Goal: Task Accomplishment & Management: Use online tool/utility

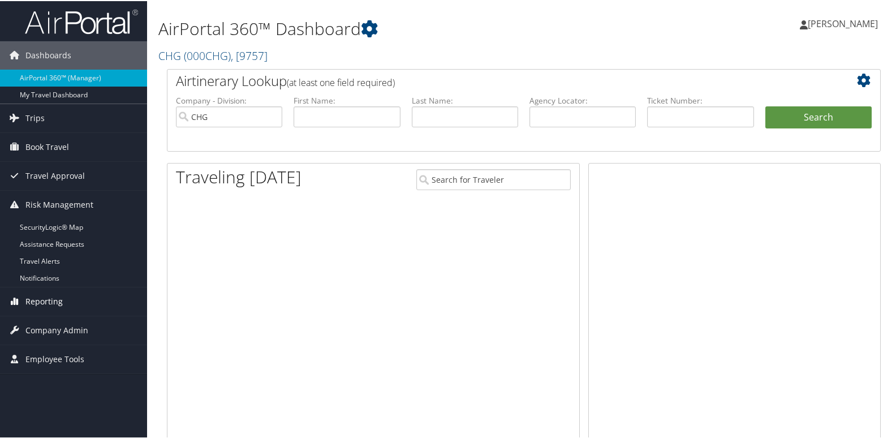
click at [53, 301] on span "Reporting" at bounding box center [43, 300] width 37 height 28
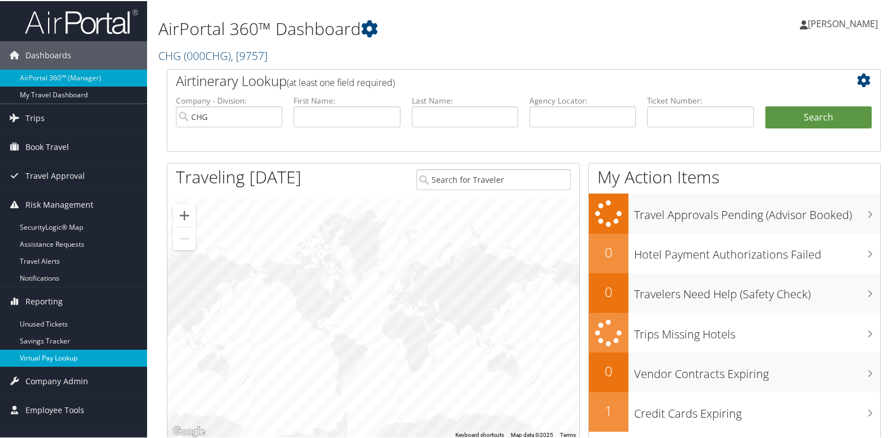
click at [82, 362] on link "Virtual Pay Lookup" at bounding box center [73, 357] width 147 height 17
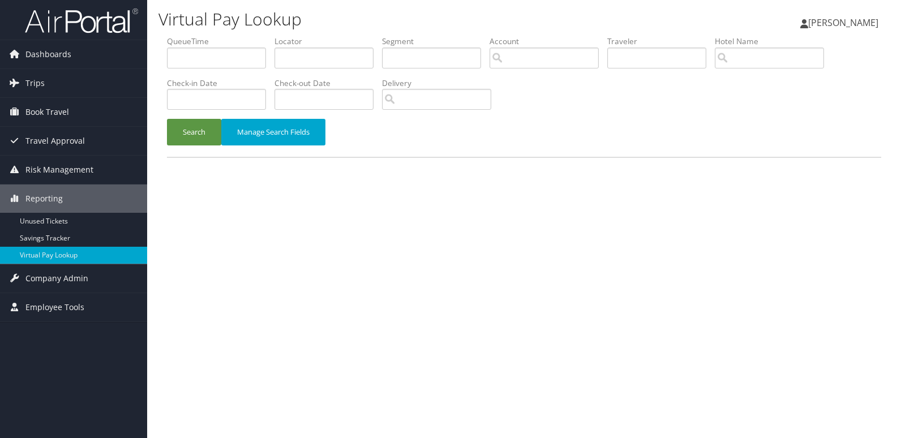
click at [289, 46] on label "Locator" at bounding box center [328, 41] width 108 height 11
click at [297, 56] on input "text" at bounding box center [323, 58] width 99 height 21
paste input "CHQIWD"
type input "CHQIWD"
click at [197, 124] on button "Search" at bounding box center [194, 132] width 54 height 27
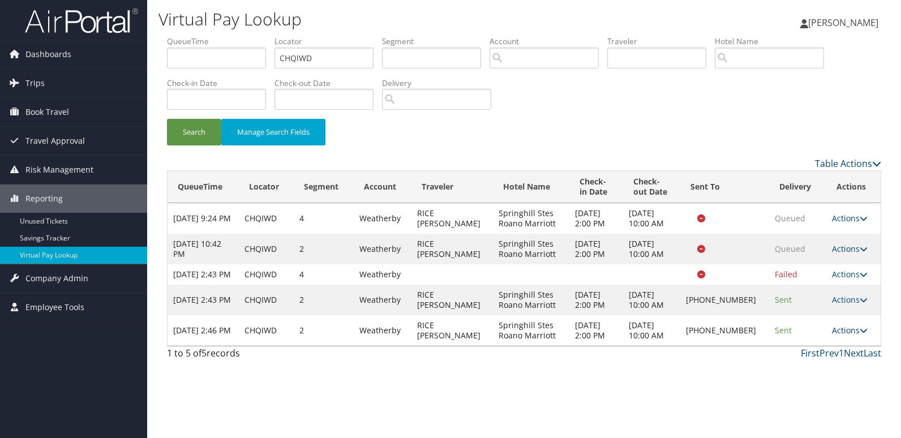
click at [836, 336] on link "Actions" at bounding box center [850, 330] width 36 height 11
click at [821, 371] on link "Logs" at bounding box center [811, 376] width 97 height 19
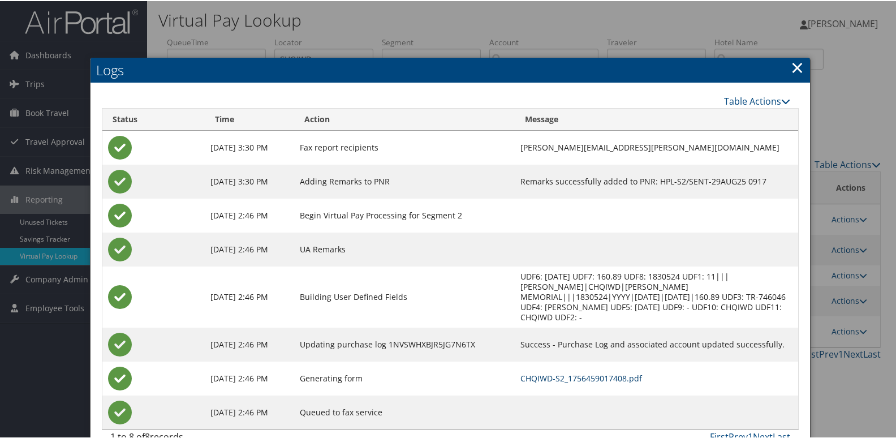
click at [589, 372] on link "CHQIWD-S2_1756459017408.pdf" at bounding box center [582, 377] width 122 height 11
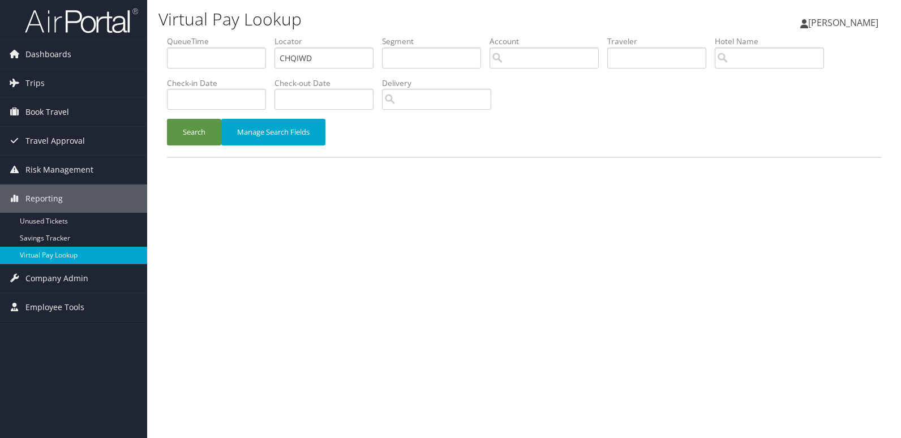
click at [329, 63] on input "CHQIWD" at bounding box center [323, 58] width 99 height 21
click at [329, 63] on input "UDISIG" at bounding box center [323, 58] width 99 height 21
type input "UDISIG"
click at [200, 137] on button "Search" at bounding box center [194, 132] width 54 height 27
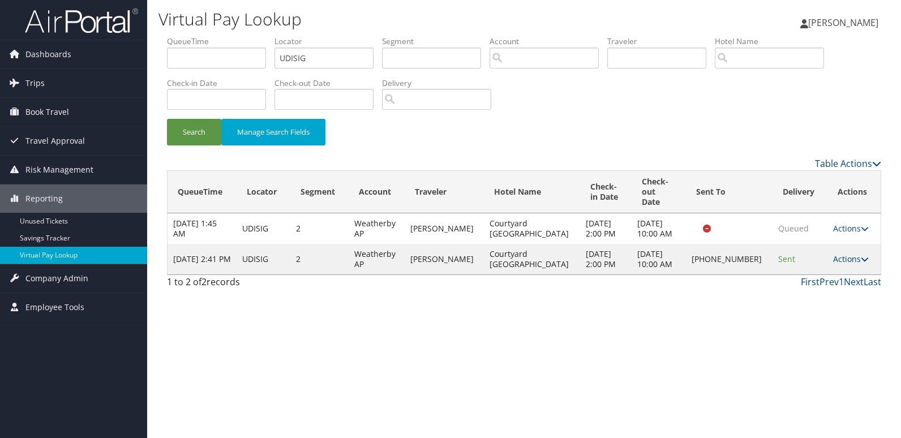
click at [838, 254] on link "Actions" at bounding box center [851, 259] width 36 height 11
click at [816, 288] on link "Logs" at bounding box center [811, 284] width 97 height 19
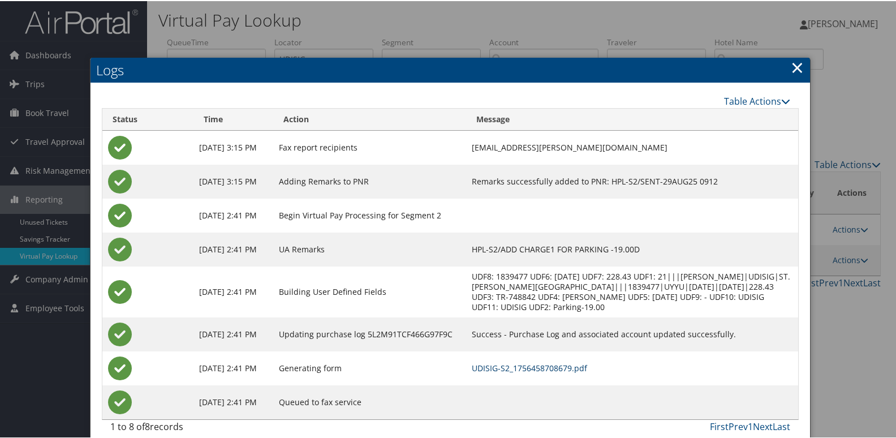
click at [587, 372] on link "UDISIG-S2_1756458708679.pdf" at bounding box center [529, 367] width 115 height 11
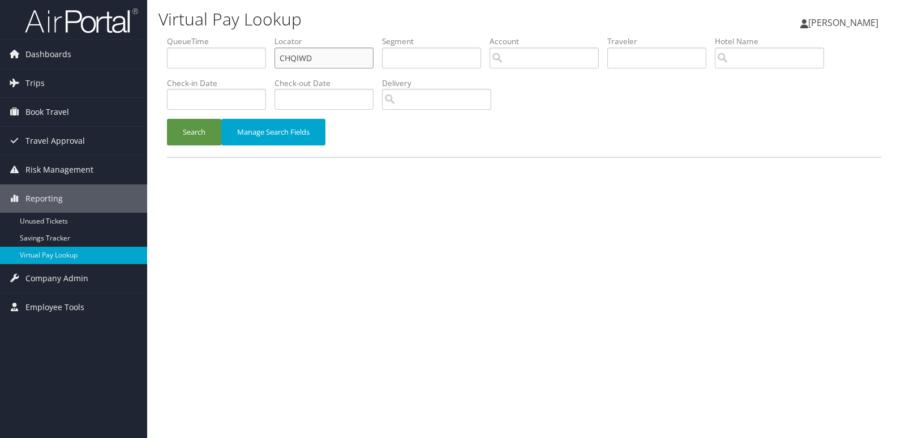
click at [351, 59] on input "CHQIWD" at bounding box center [323, 58] width 99 height 21
paste input "HVGXTP"
click at [351, 59] on input "HVGXTP" at bounding box center [323, 58] width 99 height 21
type input "HVGXTP"
click at [201, 123] on button "Search" at bounding box center [194, 132] width 54 height 27
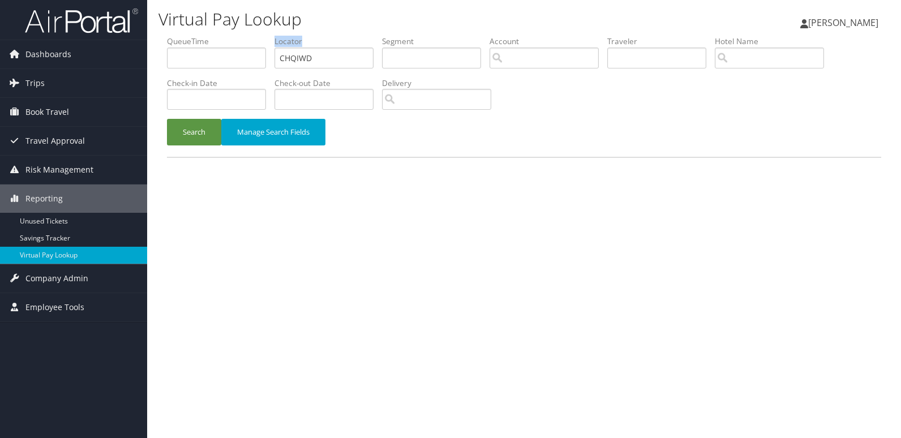
click at [351, 45] on label "Locator" at bounding box center [328, 41] width 108 height 11
click at [337, 65] on input "CHQIWD" at bounding box center [323, 58] width 99 height 21
paste input "LVEMVA"
type input "LVEMVA"
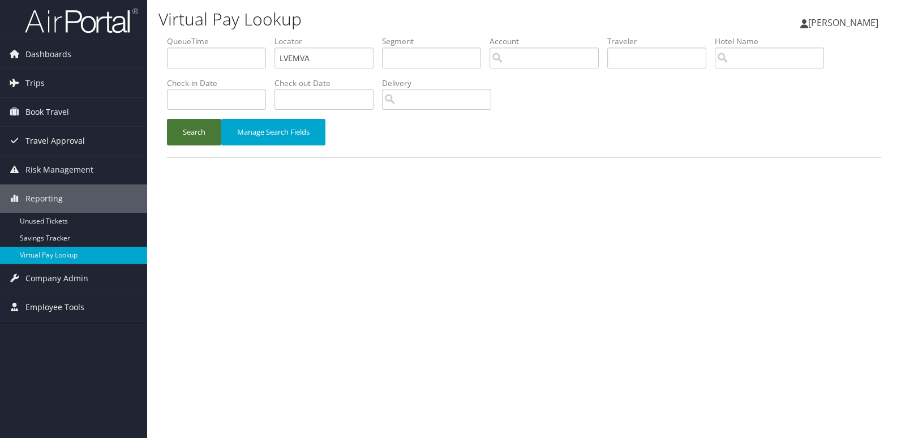
click at [191, 139] on button "Search" at bounding box center [194, 132] width 54 height 27
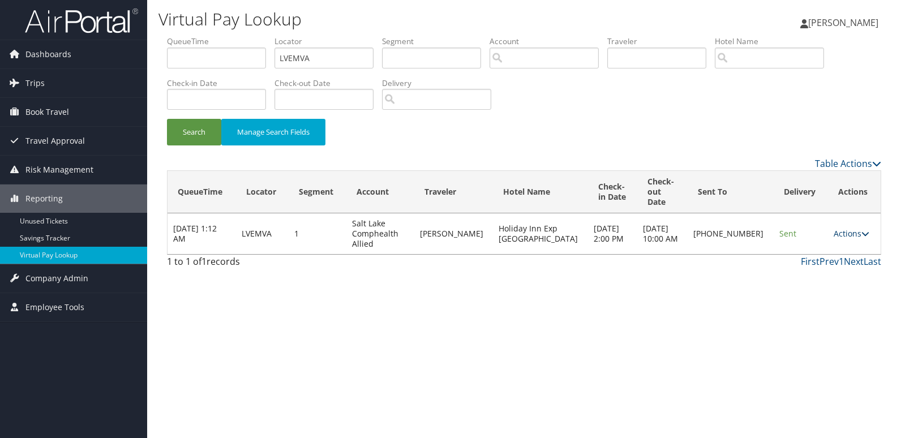
click at [845, 228] on link "Actions" at bounding box center [852, 233] width 36 height 11
click at [831, 251] on link "Logs" at bounding box center [810, 259] width 97 height 19
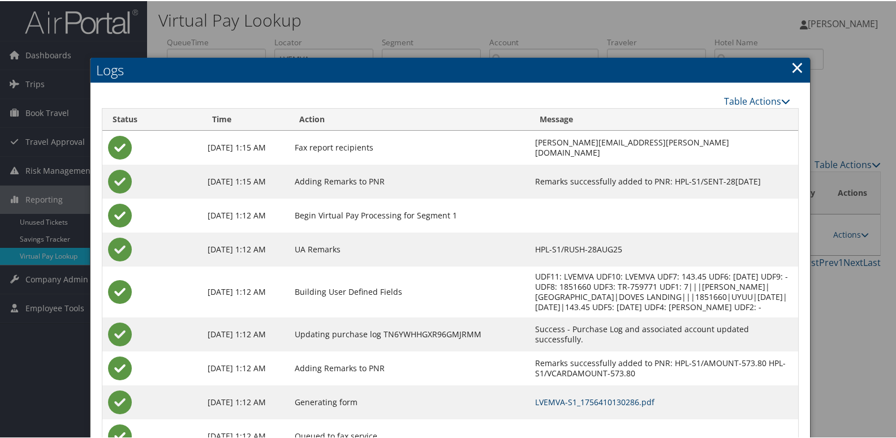
click at [582, 399] on link "LVEMVA-S1_1756410130286.pdf" at bounding box center [594, 401] width 119 height 11
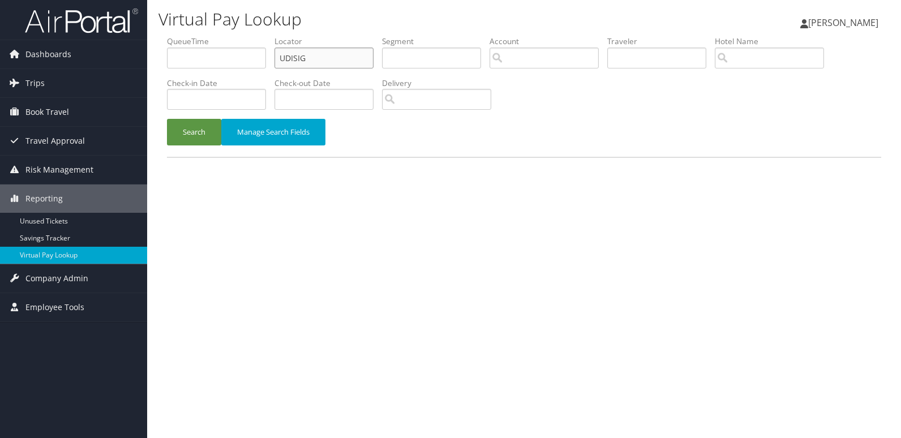
drag, startPoint x: 0, startPoint y: 0, endPoint x: 337, endPoint y: 59, distance: 342.4
click at [337, 59] on input "UDISIG" at bounding box center [323, 58] width 99 height 21
paste input "SZBDQK"
type input "SZBDQK"
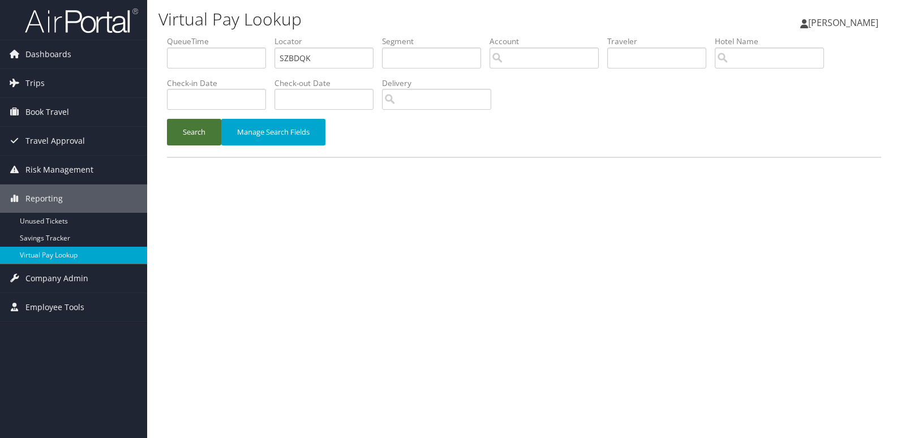
click at [197, 133] on button "Search" at bounding box center [194, 132] width 54 height 27
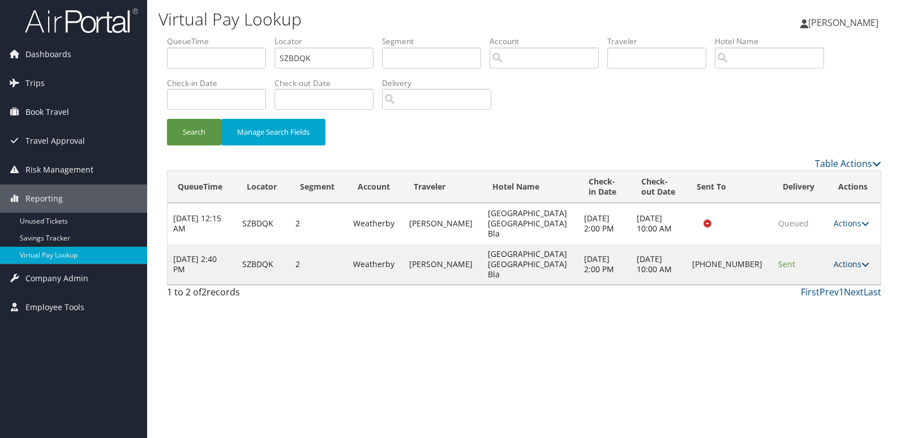
click at [843, 259] on link "Actions" at bounding box center [852, 264] width 36 height 11
click at [830, 290] on link "Logs" at bounding box center [812, 284] width 97 height 19
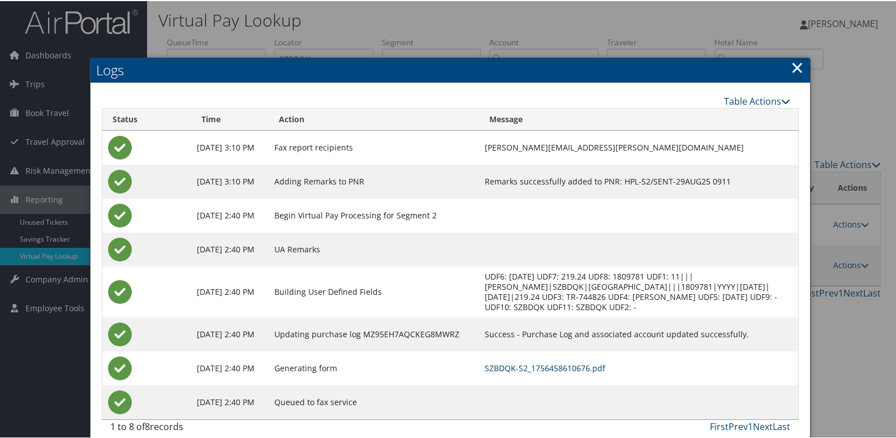
click at [605, 364] on link "SZBDQK-S2_1756458610676.pdf" at bounding box center [545, 367] width 121 height 11
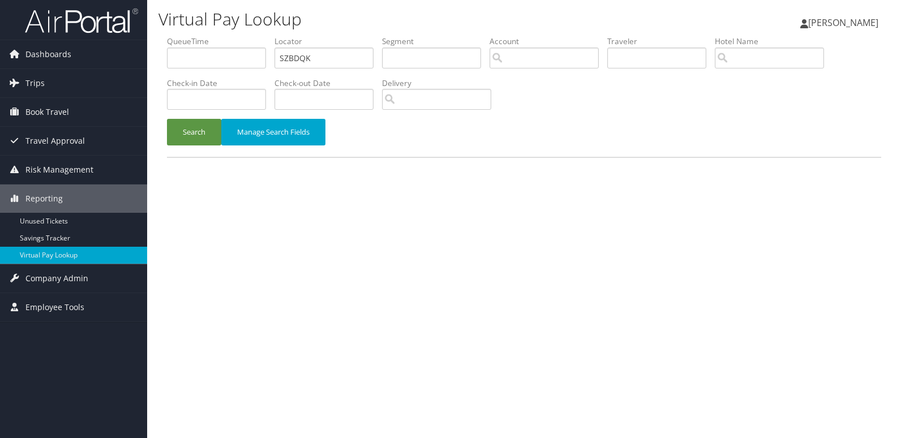
click at [165, 135] on div "Search Manage Search Fields" at bounding box center [523, 138] width 731 height 38
click at [196, 131] on button "Search" at bounding box center [194, 132] width 54 height 27
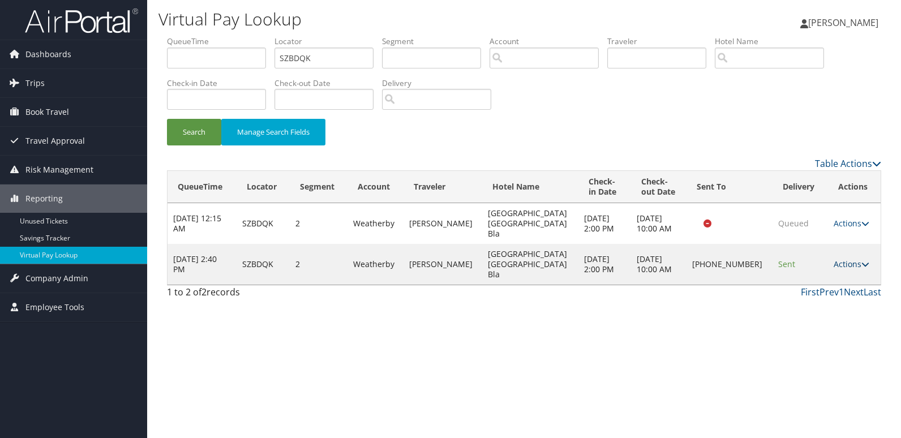
click at [861, 260] on icon at bounding box center [865, 264] width 8 height 8
click at [823, 282] on link "Logs" at bounding box center [812, 284] width 97 height 19
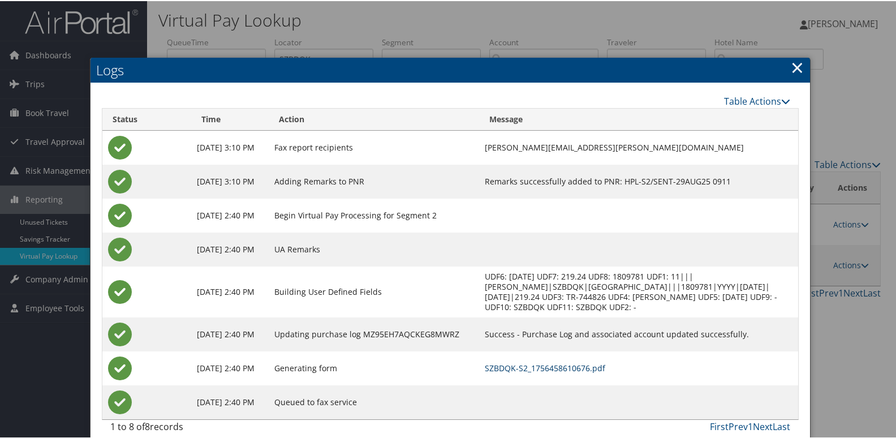
click at [605, 367] on link "SZBDQK-S2_1756458610676.pdf" at bounding box center [545, 367] width 121 height 11
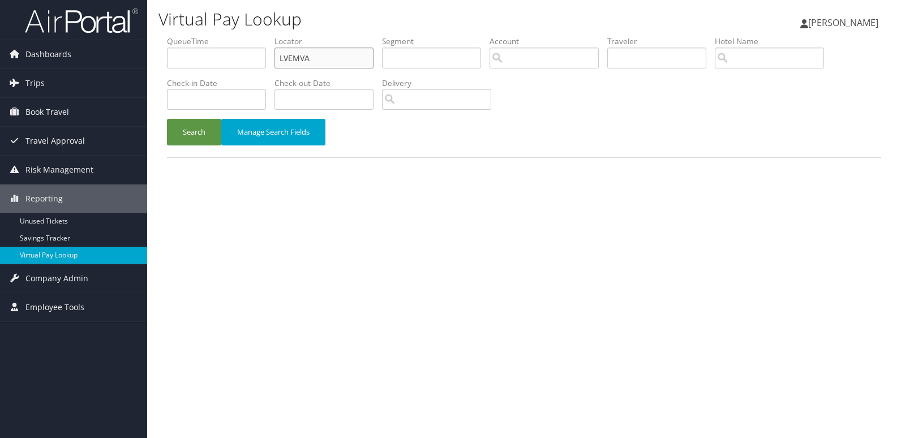
click at [350, 66] on input "LVEMVA" at bounding box center [323, 58] width 99 height 21
paste input "OLLEVM"
type input "OLLEVM"
click at [177, 132] on button "Search" at bounding box center [194, 132] width 54 height 27
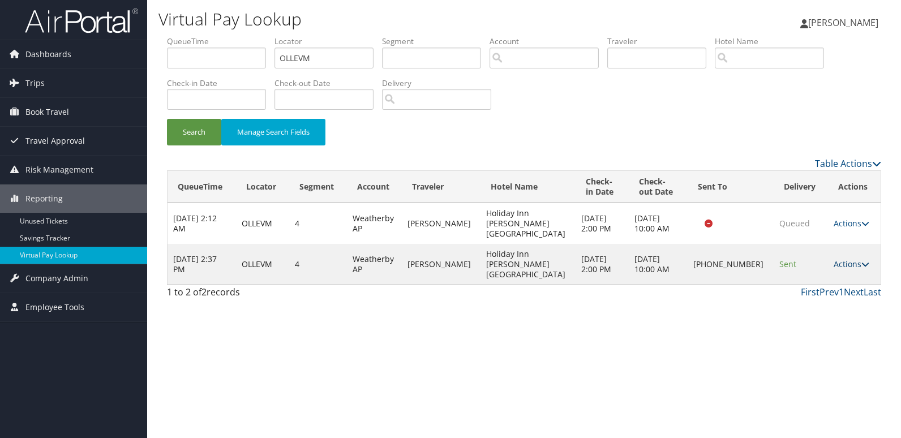
click at [836, 259] on link "Actions" at bounding box center [852, 264] width 36 height 11
click at [827, 278] on link "Logs" at bounding box center [812, 284] width 97 height 19
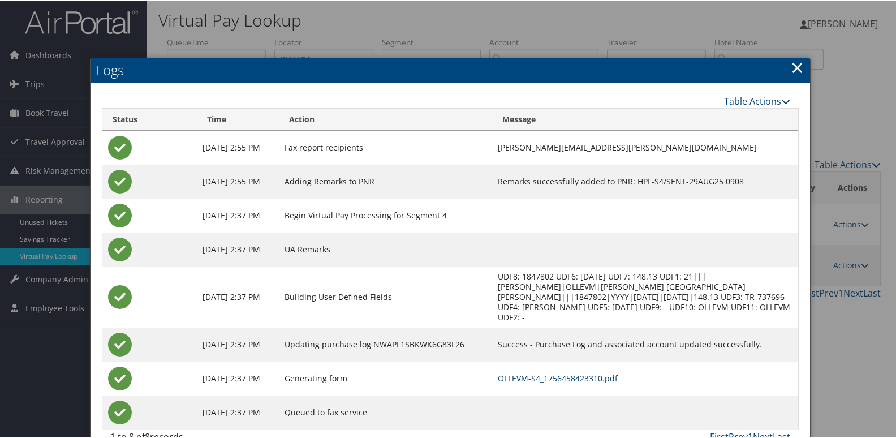
click at [592, 372] on link "OLLEVM-S4_1756458423310.pdf" at bounding box center [558, 377] width 120 height 11
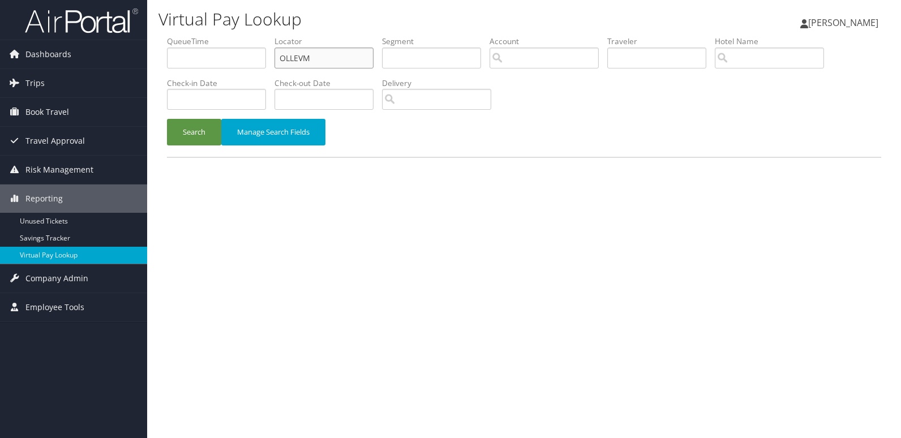
click at [336, 55] on input "OLLEVM" at bounding box center [323, 58] width 99 height 21
paste input "EYMLHT"
click at [205, 123] on button "Search" at bounding box center [194, 132] width 54 height 27
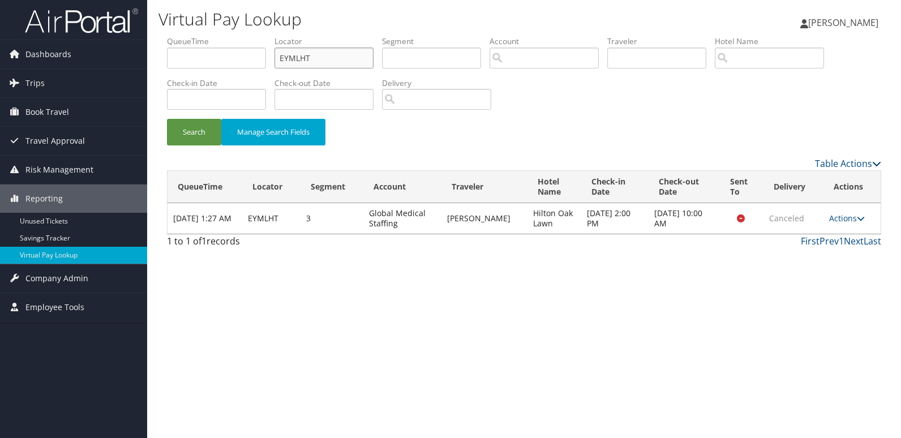
click at [327, 65] on input "EYMLHT" at bounding box center [323, 58] width 99 height 21
paste input "UDISIG"
type input "UDISIG"
click at [186, 148] on div "Search Manage Search Fields" at bounding box center [523, 138] width 731 height 38
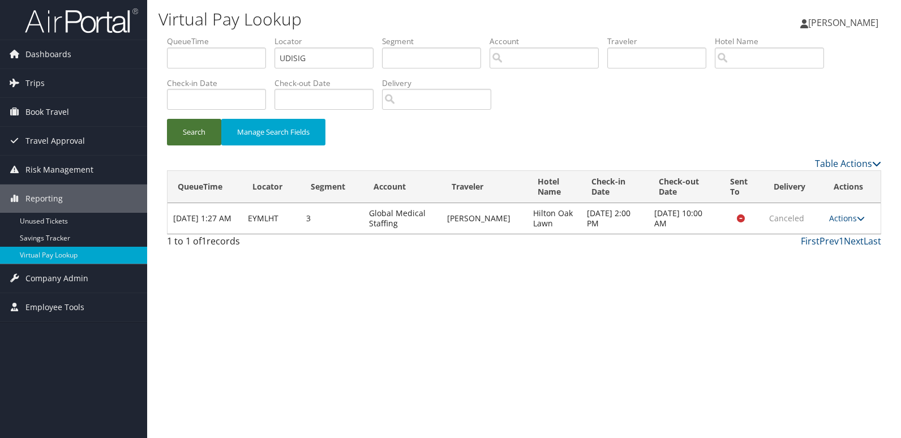
click at [188, 143] on button "Search" at bounding box center [194, 132] width 54 height 27
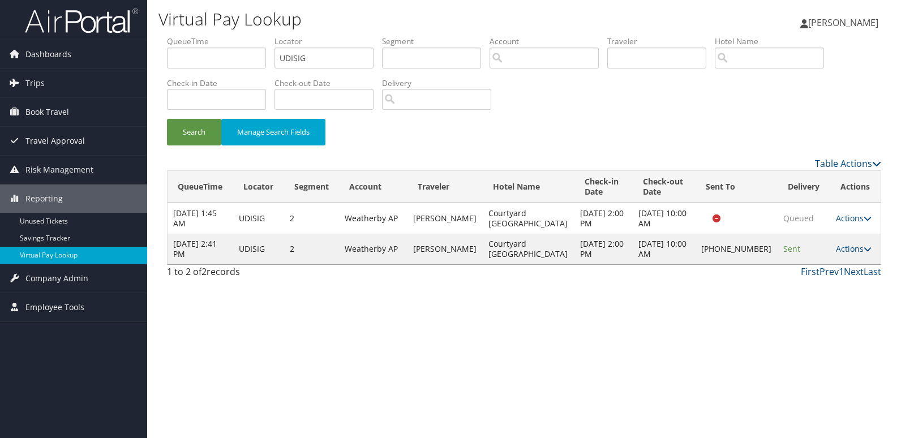
click at [845, 264] on td "Actions Resend Logs Delivery Information View Itinerary" at bounding box center [855, 249] width 50 height 31
click at [849, 254] on link "Actions" at bounding box center [854, 248] width 36 height 11
click at [828, 293] on link "Logs" at bounding box center [813, 299] width 97 height 19
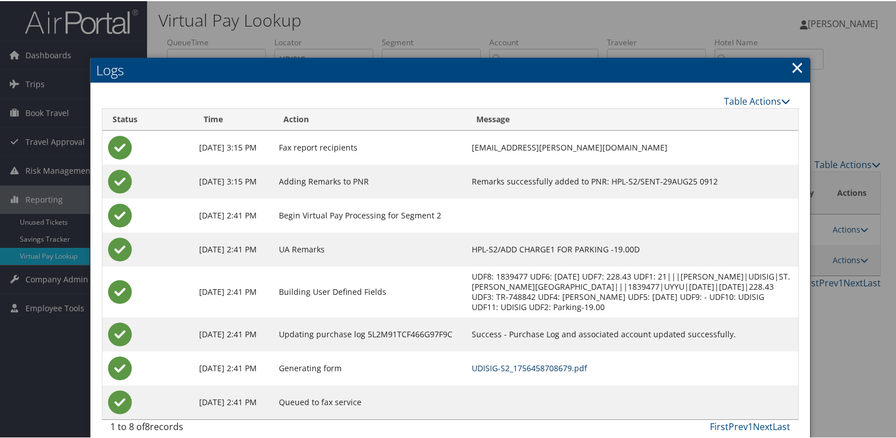
click at [587, 372] on link "UDISIG-S2_1756458708679.pdf" at bounding box center [529, 367] width 115 height 11
